Goal: Communication & Community: Answer question/provide support

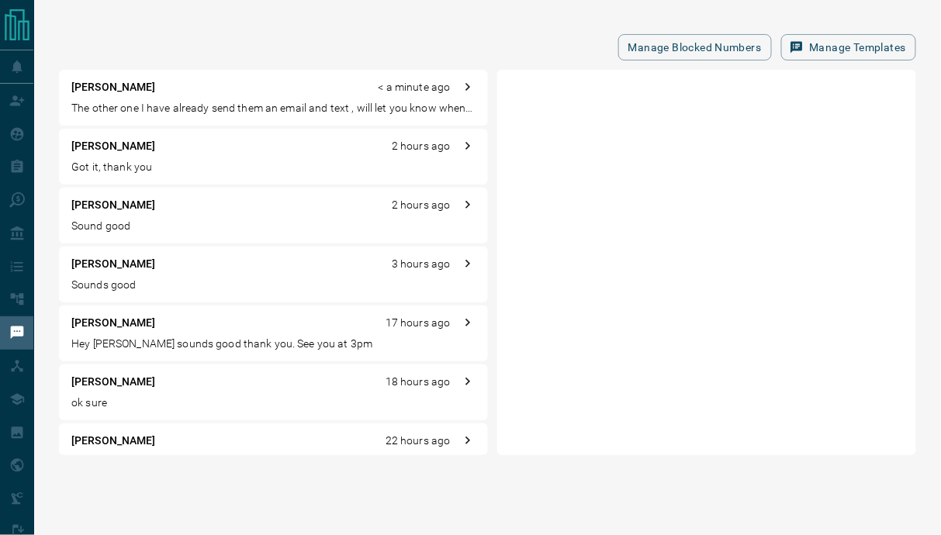
click at [200, 102] on p "The other one I have already send them an email and text , will let you know wh…" at bounding box center [273, 108] width 404 height 16
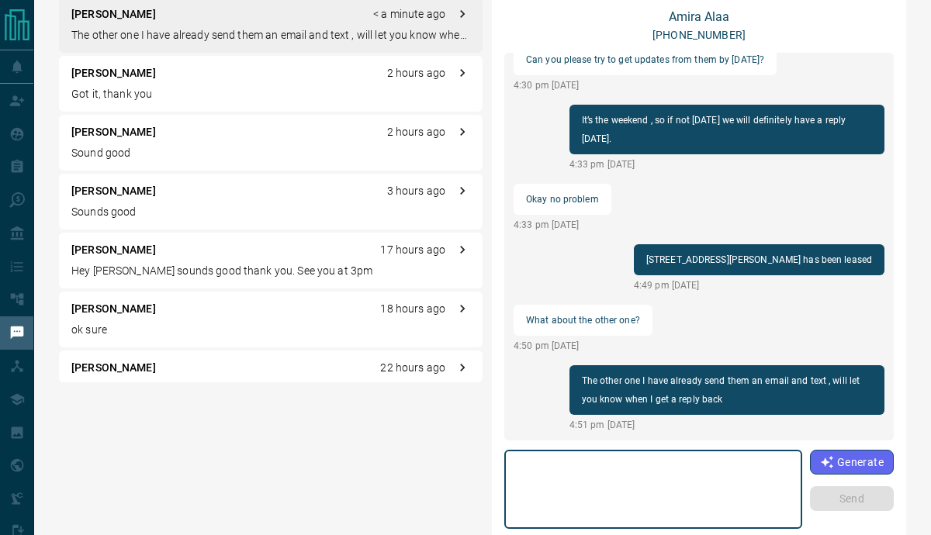
scroll to position [74, 0]
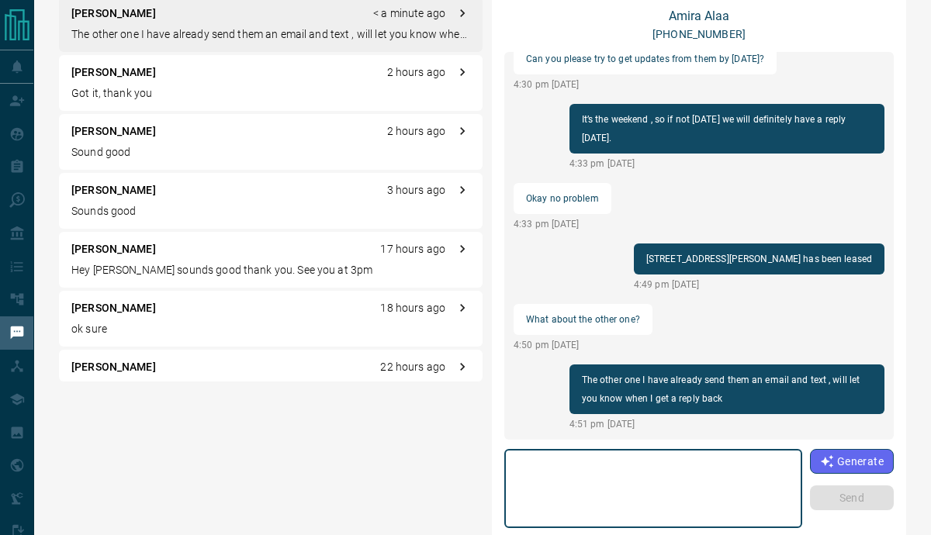
click at [655, 485] on textarea at bounding box center [653, 489] width 276 height 66
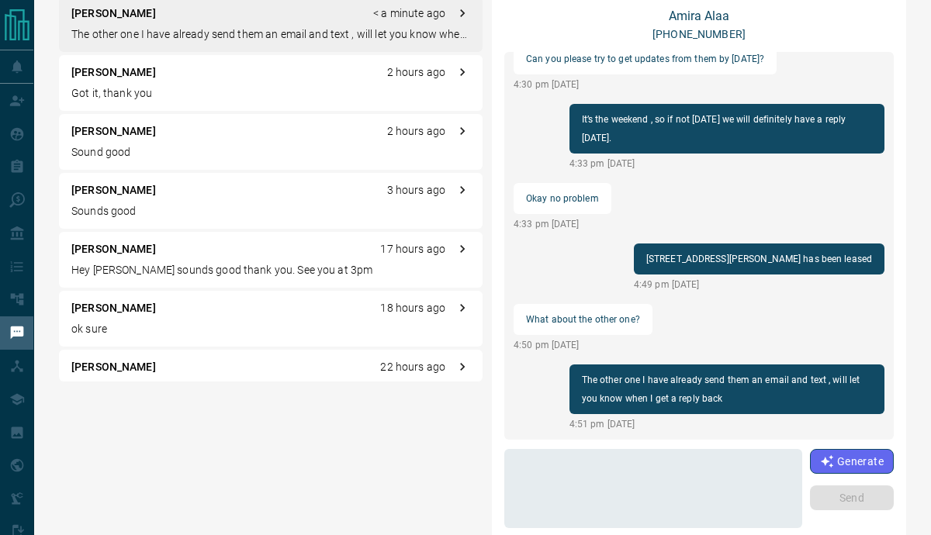
click at [117, 81] on div "[PERSON_NAME] 2 hours ago Got it, thank you" at bounding box center [271, 83] width 424 height 56
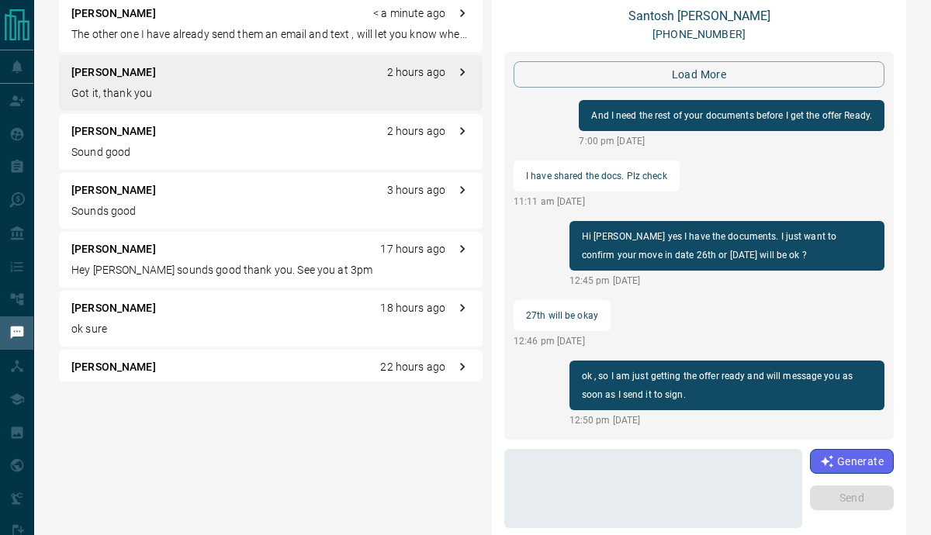
scroll to position [1658, 0]
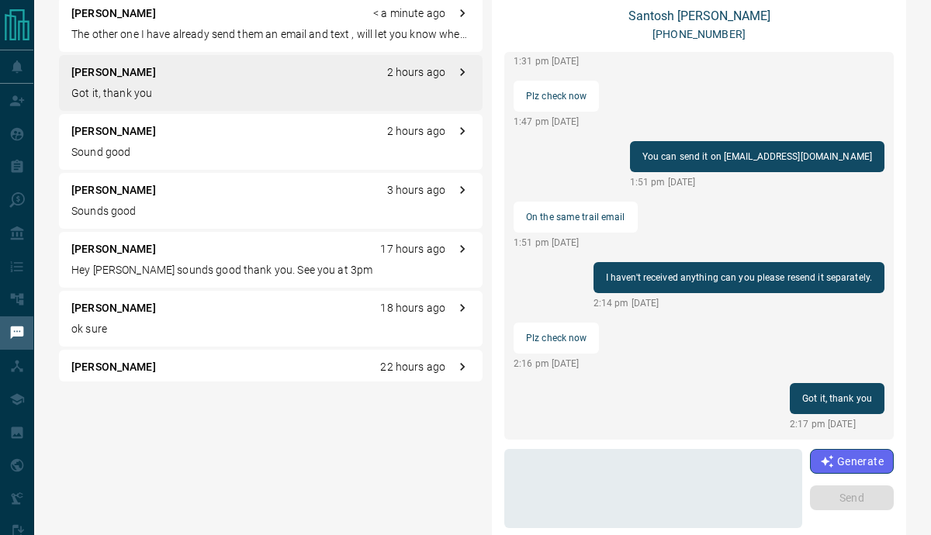
click at [157, 35] on p "The other one I have already send them an email and text , will let you know wh…" at bounding box center [270, 34] width 399 height 16
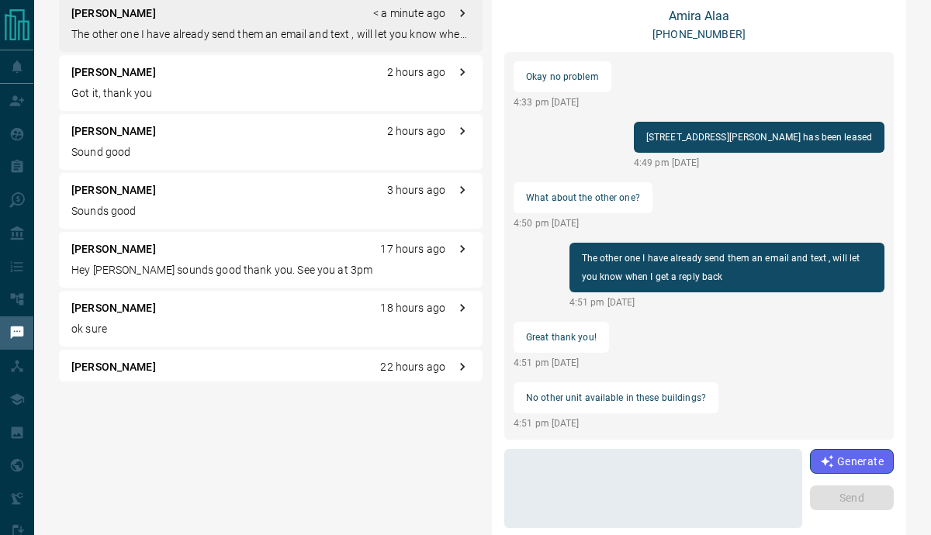
scroll to position [1583, 0]
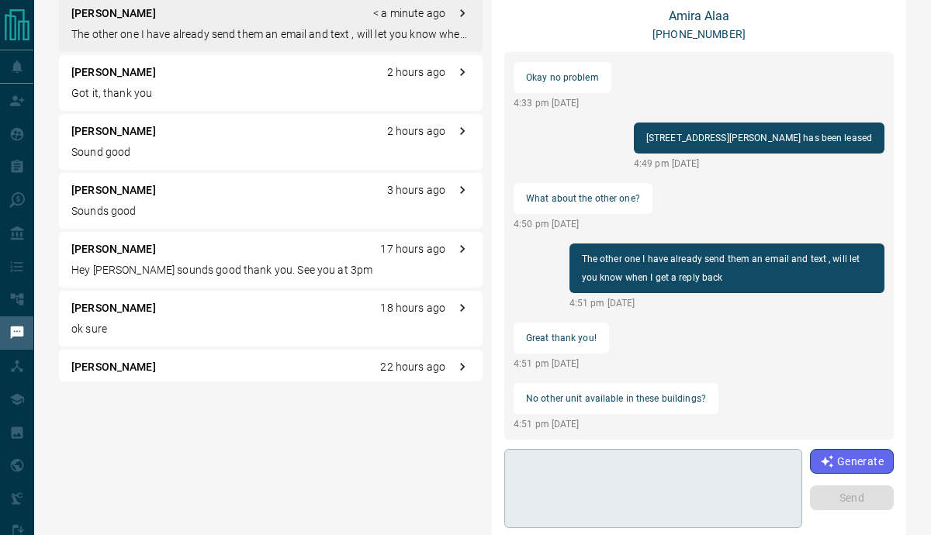
click at [561, 501] on textarea at bounding box center [653, 489] width 276 height 66
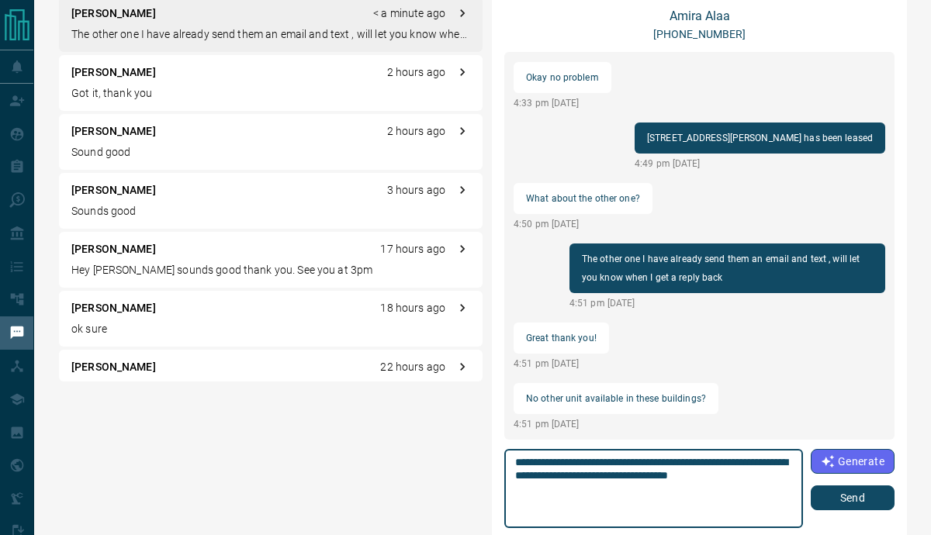
type textarea "**********"
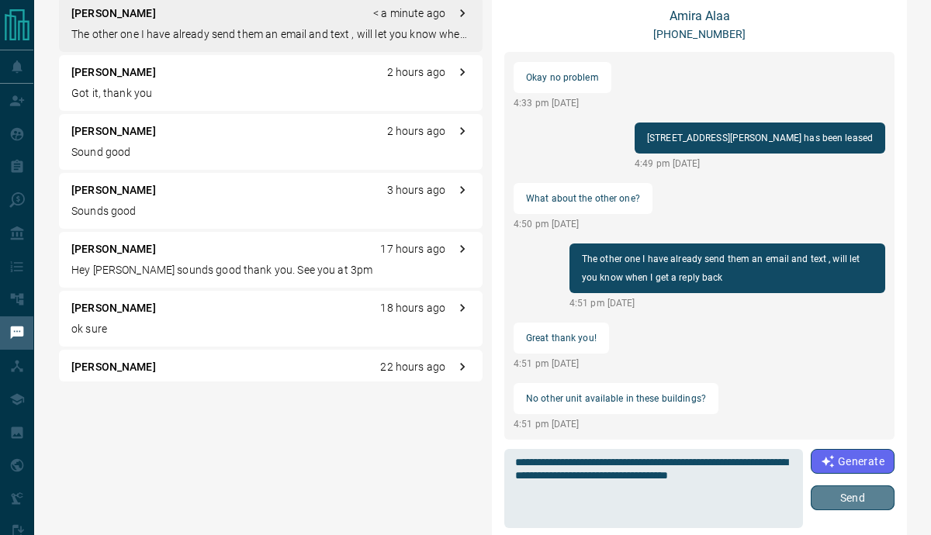
click at [832, 492] on button "Send" at bounding box center [853, 498] width 84 height 25
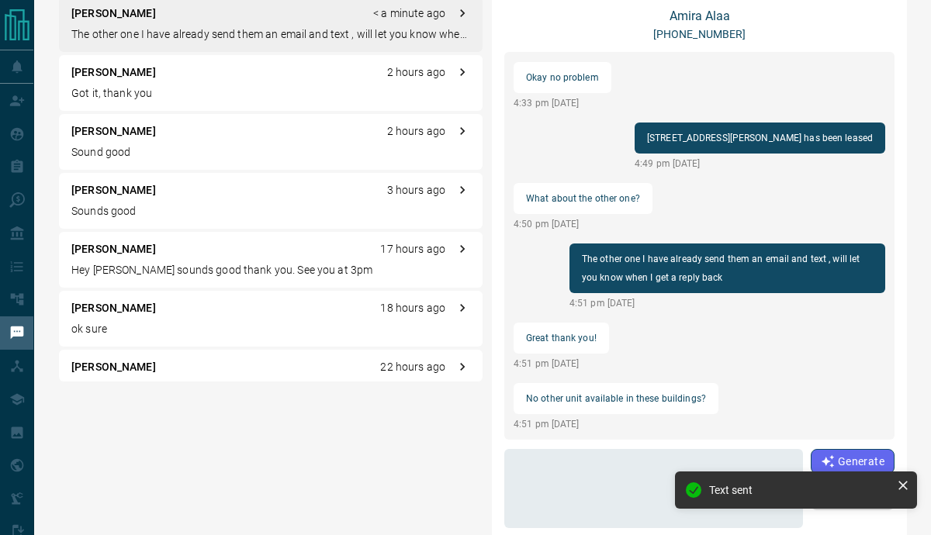
scroll to position [1602, 0]
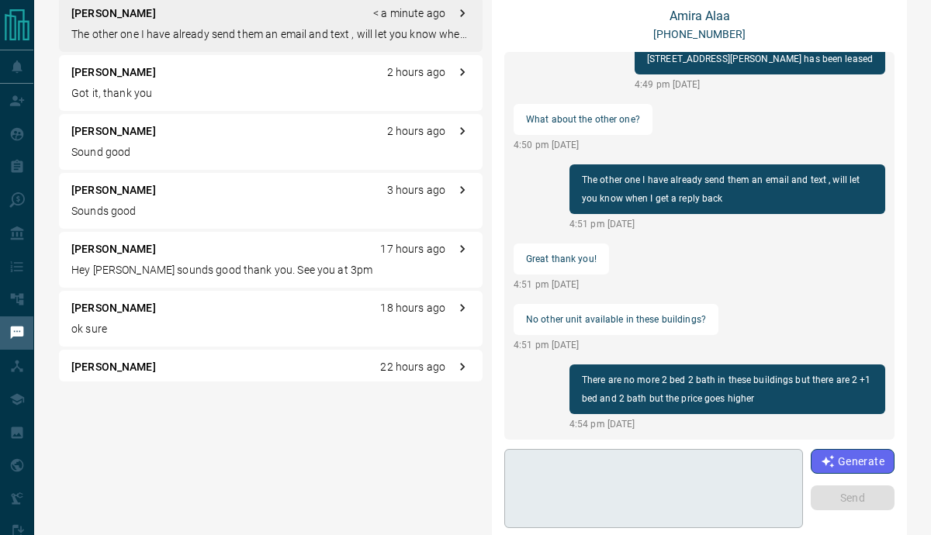
click at [559, 484] on textarea at bounding box center [653, 489] width 277 height 66
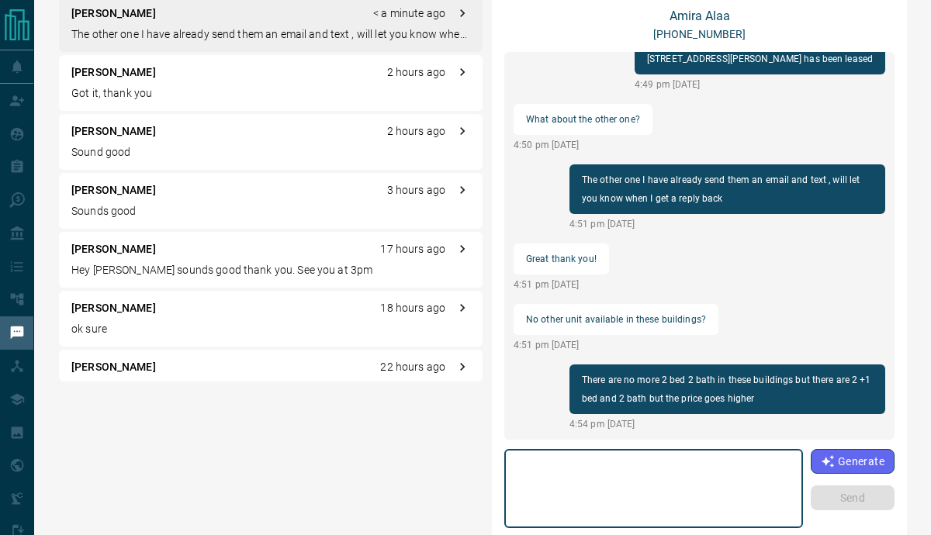
click at [94, 79] on p "[PERSON_NAME]" at bounding box center [113, 72] width 85 height 16
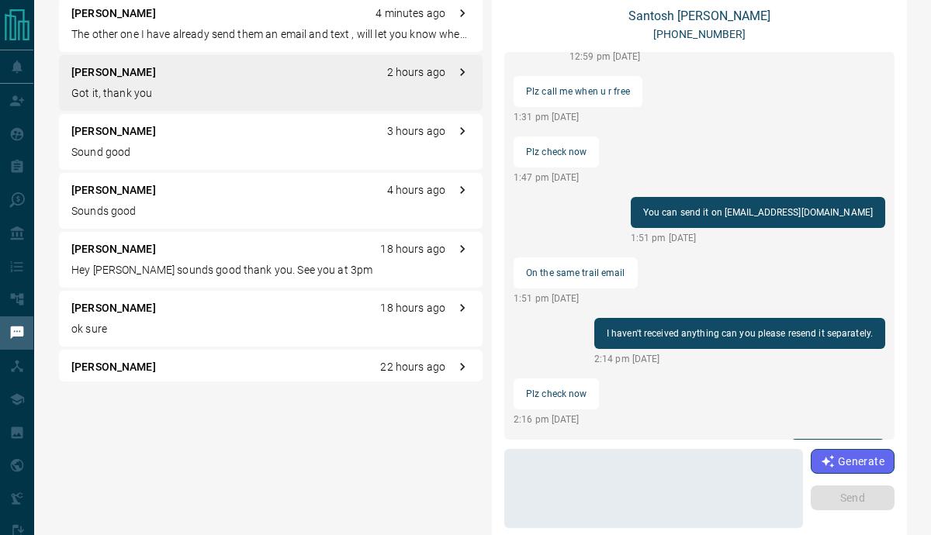
scroll to position [1658, 0]
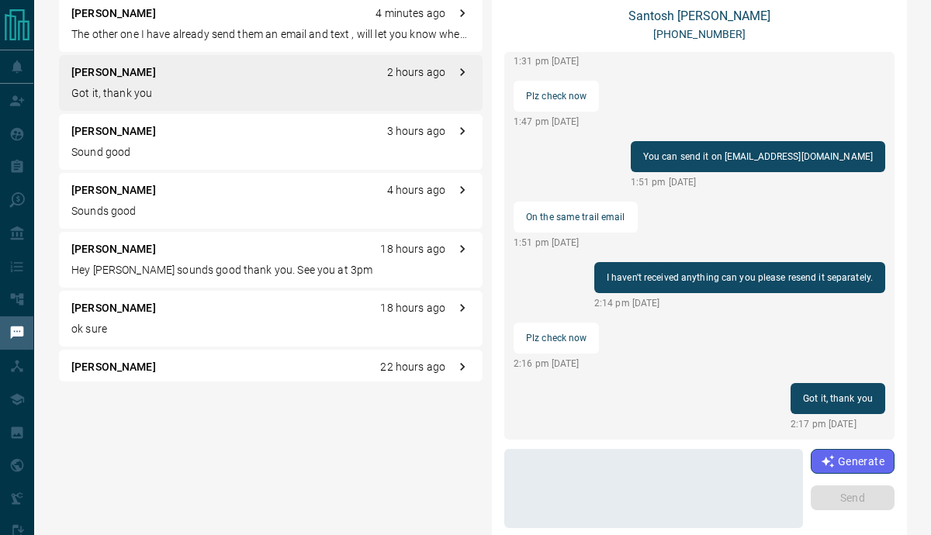
click at [123, 29] on p "The other one I have already send them an email and text , will let you know wh…" at bounding box center [270, 34] width 399 height 16
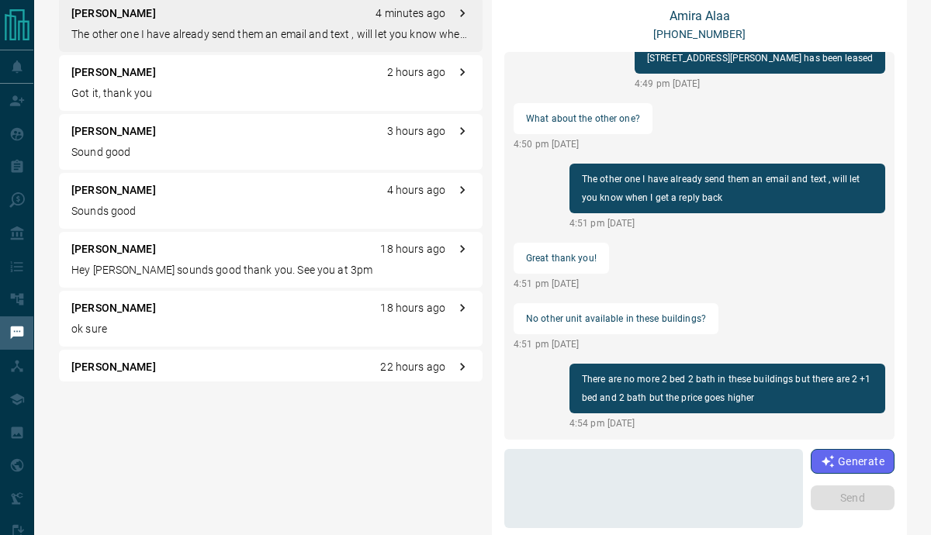
scroll to position [1602, 0]
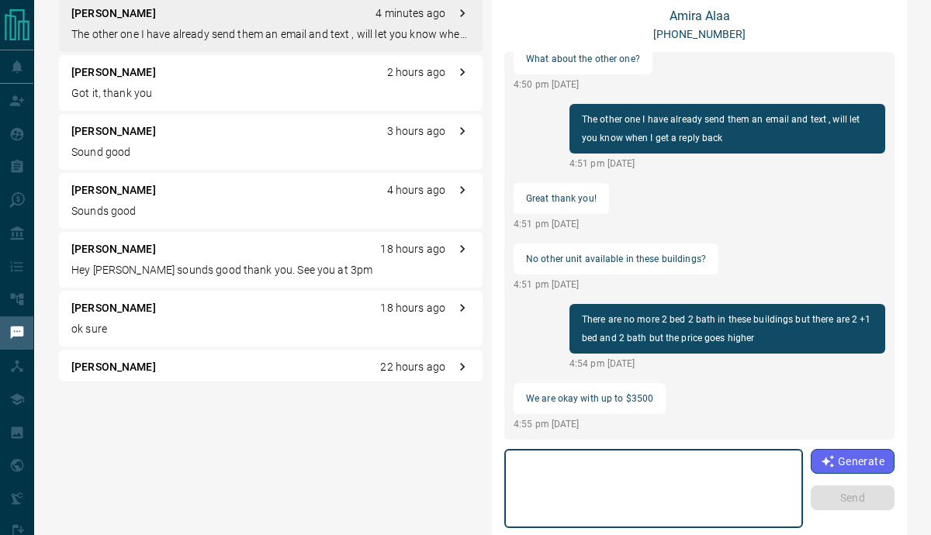
click at [574, 496] on textarea at bounding box center [653, 489] width 277 height 66
click at [575, 496] on textarea at bounding box center [653, 489] width 277 height 66
paste textarea "**********"
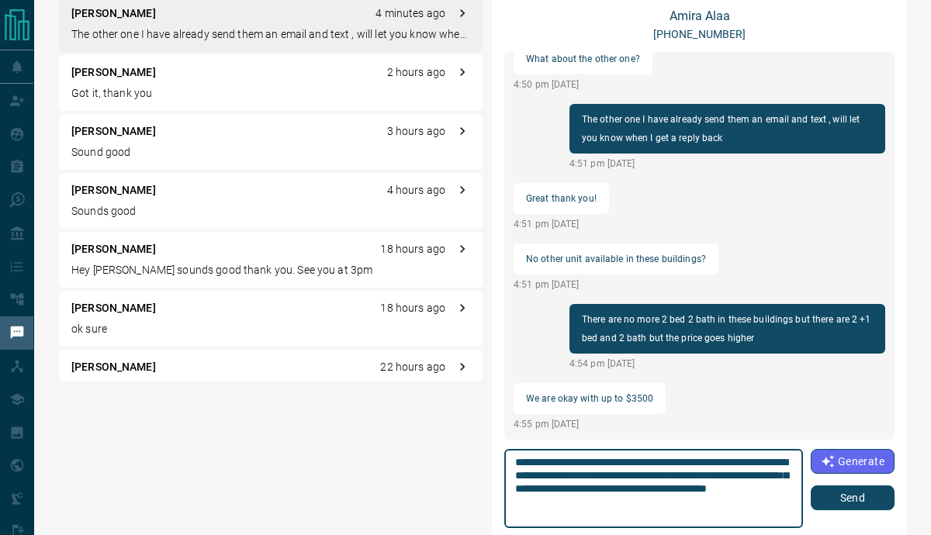
scroll to position [0, 0]
type textarea "**********"
click at [828, 496] on button "Send" at bounding box center [853, 498] width 84 height 25
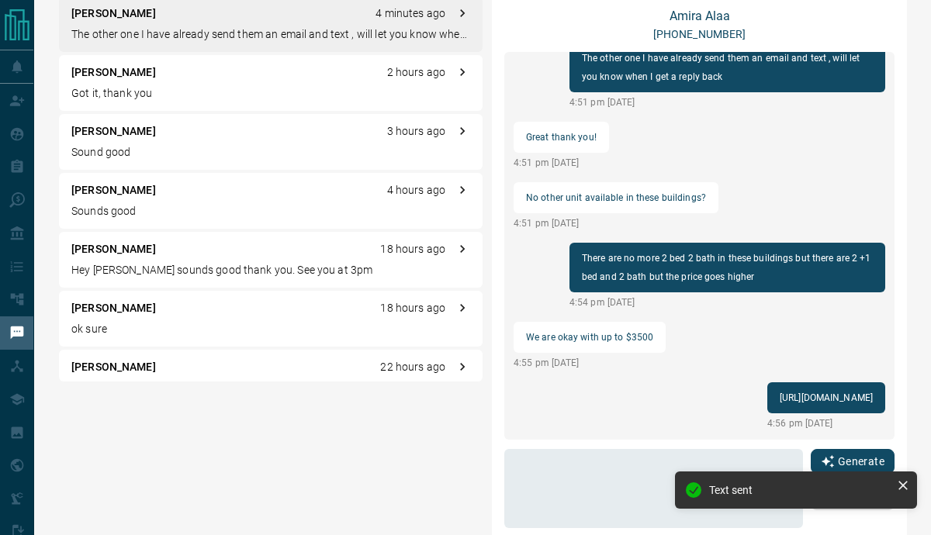
scroll to position [1594, 0]
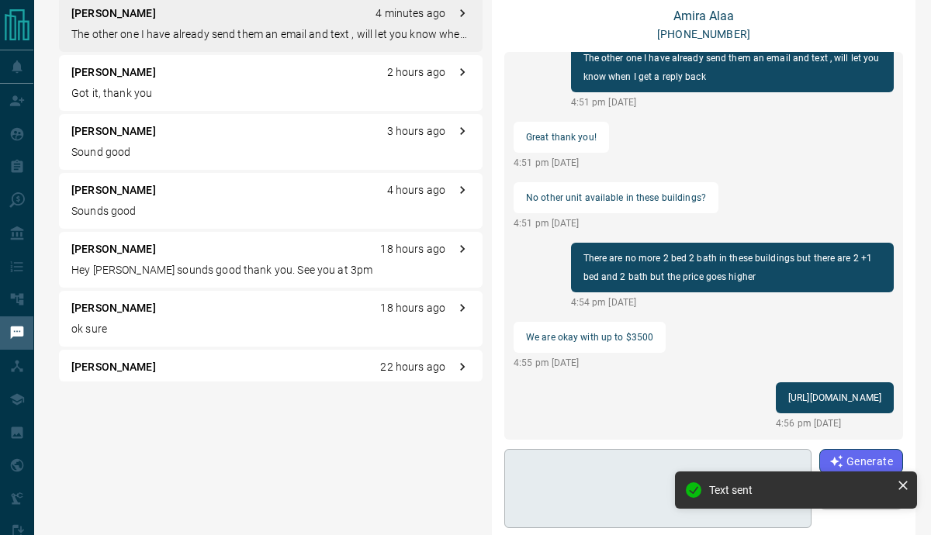
click at [561, 492] on textarea at bounding box center [658, 489] width 286 height 66
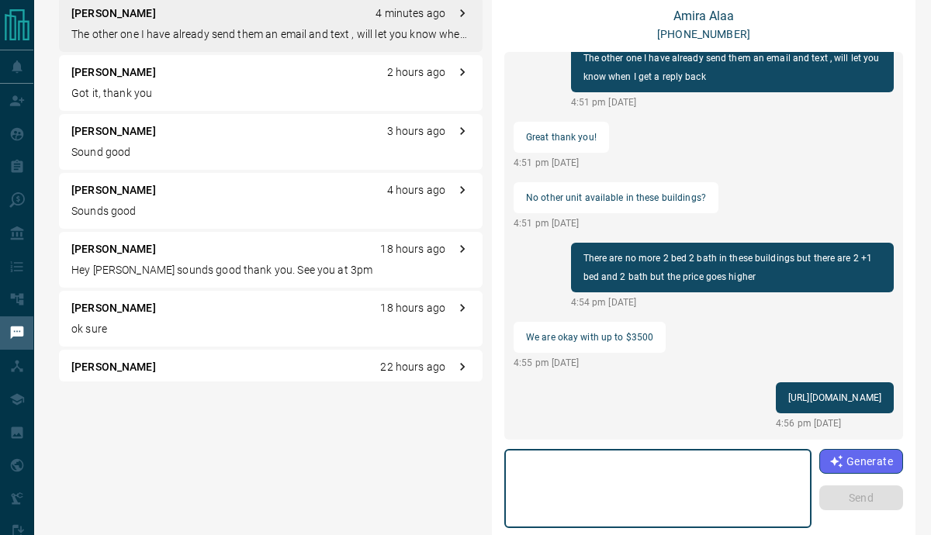
paste textarea "**********"
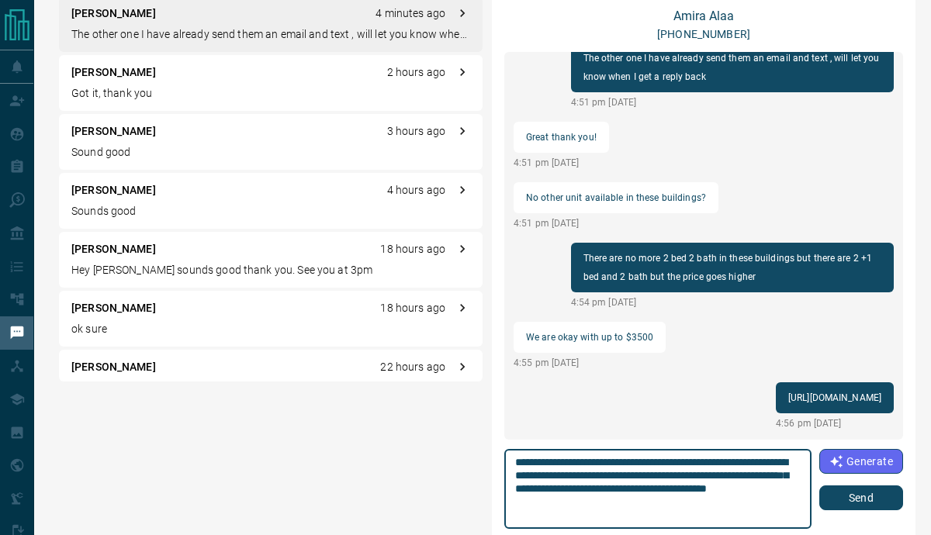
scroll to position [0, 0]
type textarea "**********"
click at [858, 493] on button "Send" at bounding box center [861, 498] width 84 height 25
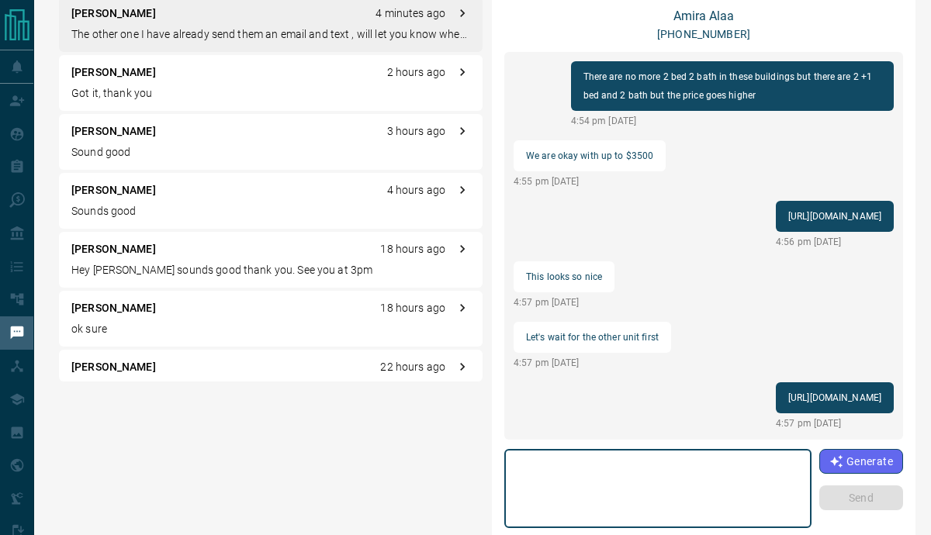
click at [562, 476] on textarea at bounding box center [658, 489] width 286 height 66
type textarea "*"
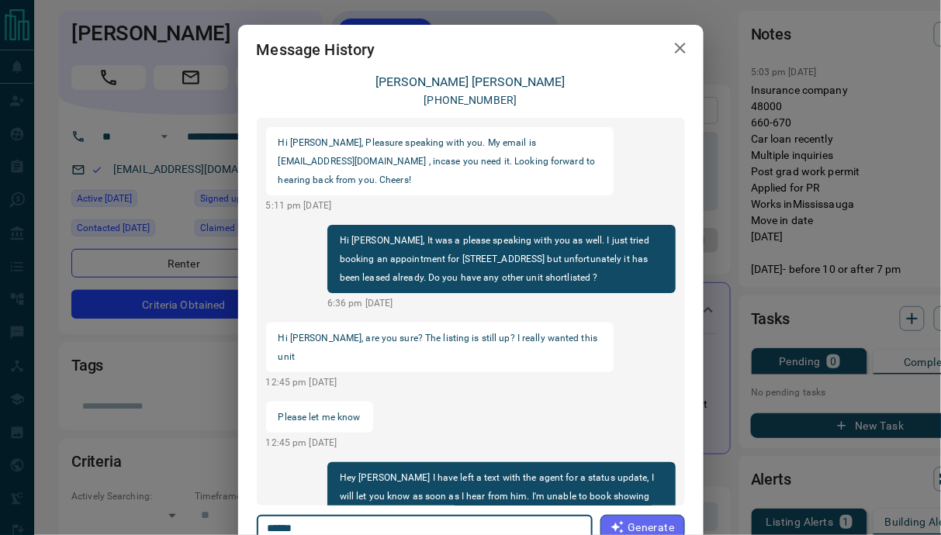
scroll to position [1228, 0]
